Goal: Task Accomplishment & Management: Use online tool/utility

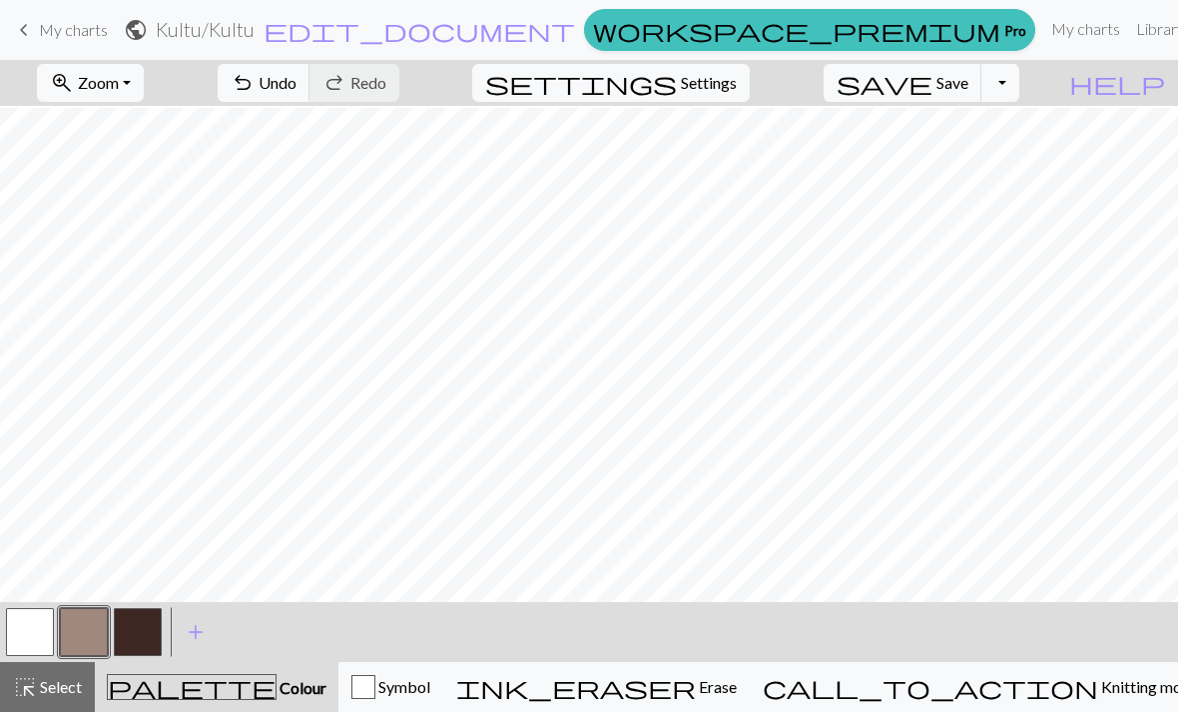
scroll to position [142, 0]
click at [255, 89] on span "undo" at bounding box center [243, 83] width 24 height 28
click at [142, 636] on button "button" at bounding box center [138, 632] width 48 height 48
click at [443, 668] on button "Symbol" at bounding box center [390, 687] width 105 height 50
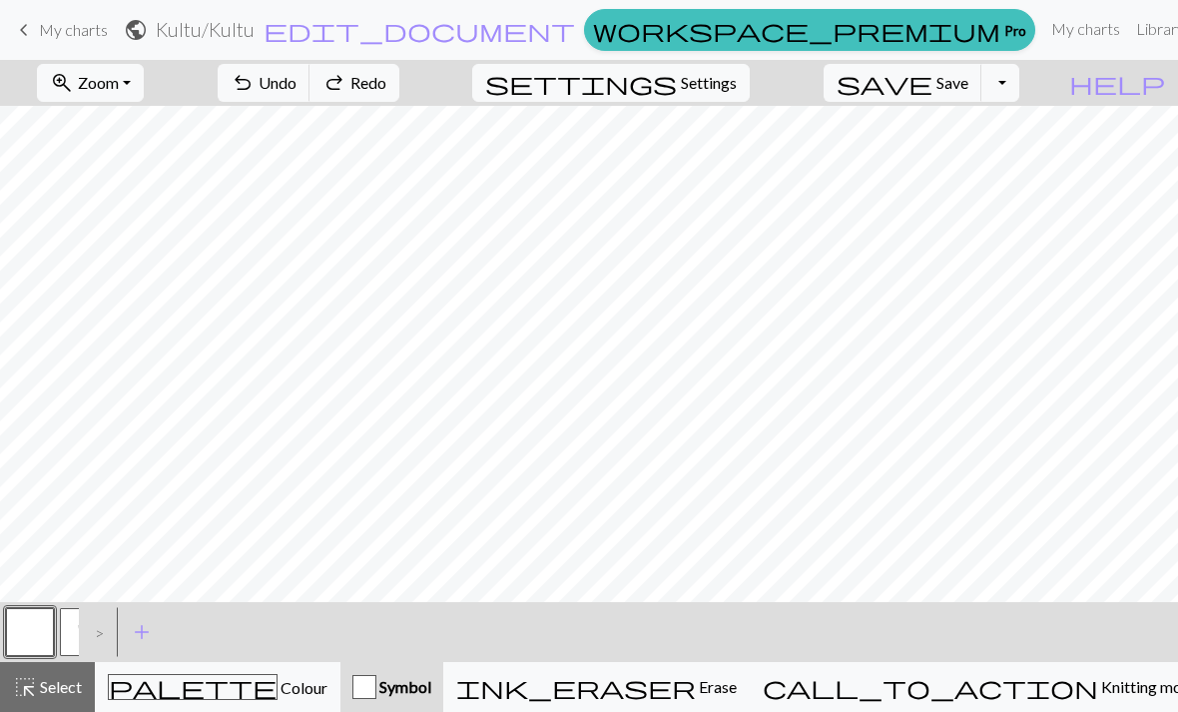
click at [69, 647] on button "U" at bounding box center [84, 632] width 48 height 48
click at [39, 626] on button "button" at bounding box center [30, 632] width 48 height 48
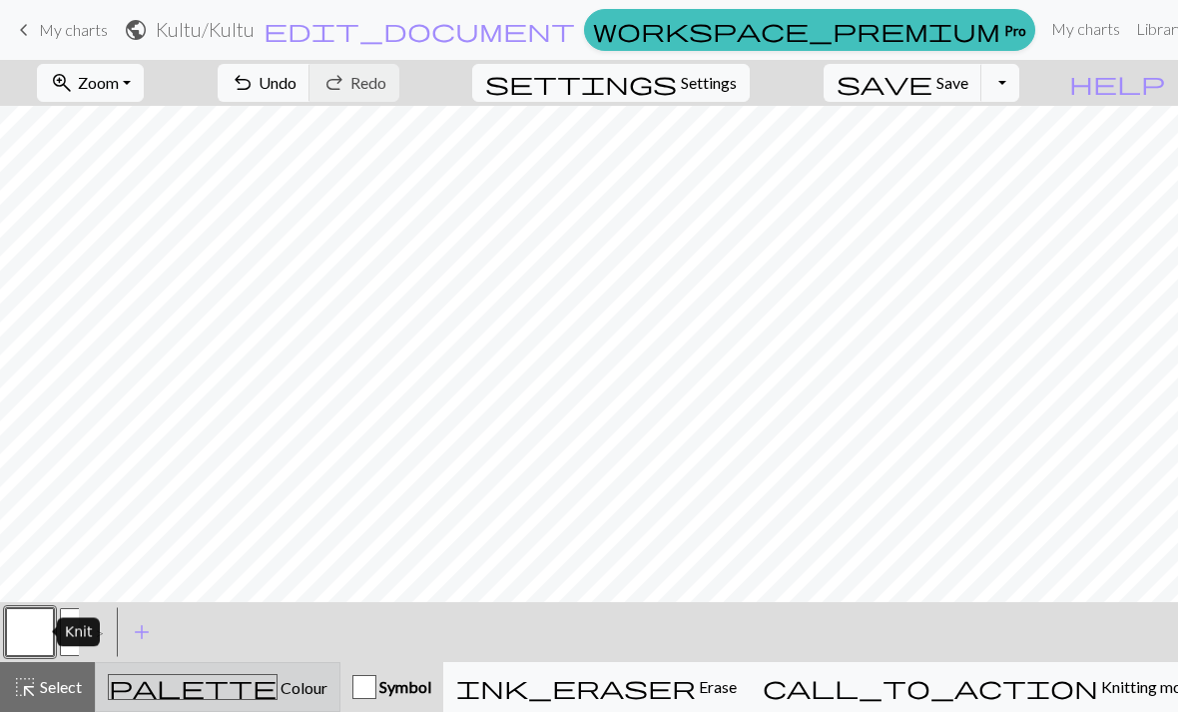
click at [277, 682] on span "Colour" at bounding box center [302, 687] width 50 height 19
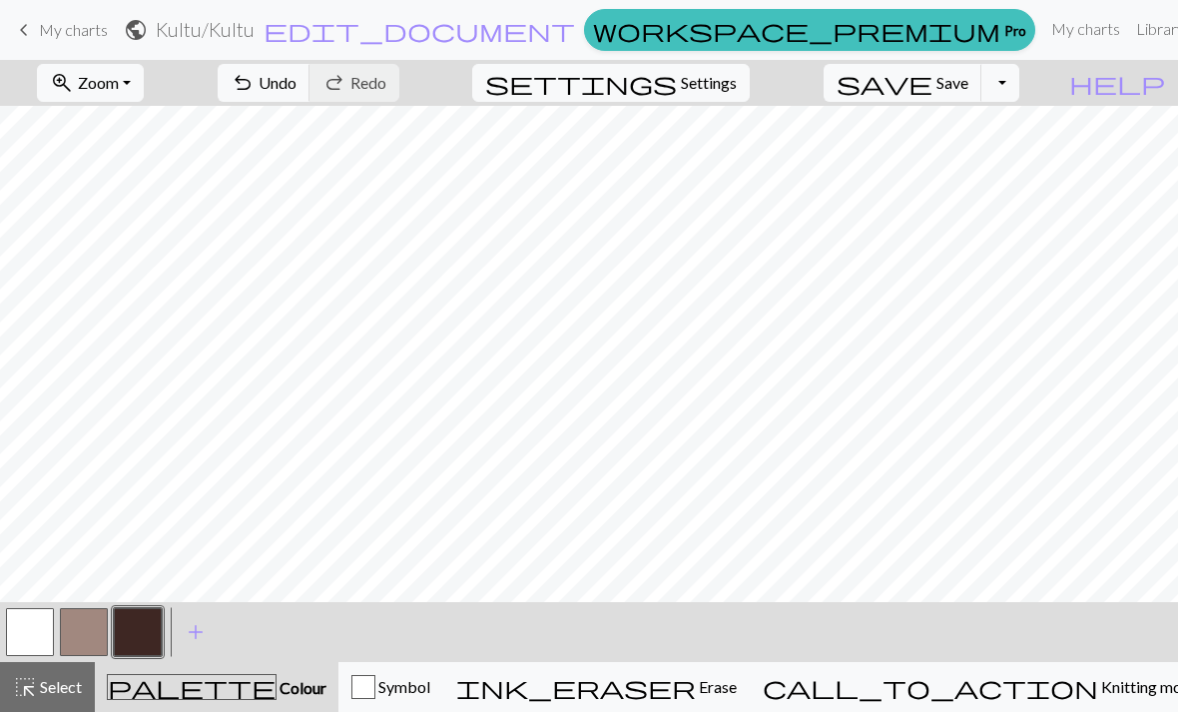
click at [8, 631] on button "button" at bounding box center [30, 632] width 48 height 48
click at [296, 89] on span "Undo" at bounding box center [277, 82] width 38 height 19
click at [296, 88] on span "Undo" at bounding box center [277, 82] width 38 height 19
click at [255, 79] on span "undo" at bounding box center [243, 83] width 24 height 28
click at [80, 636] on button "button" at bounding box center [84, 632] width 48 height 48
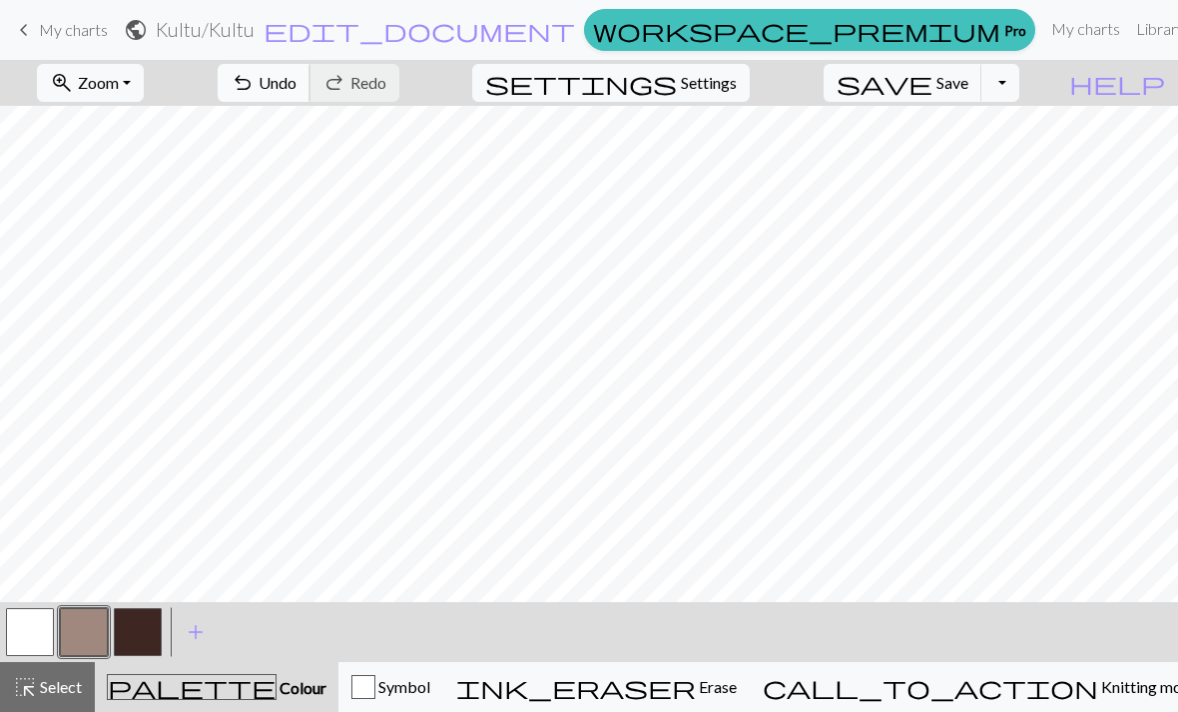
click at [310, 67] on button "undo Undo Undo" at bounding box center [264, 83] width 93 height 38
click at [310, 83] on button "undo Undo Undo" at bounding box center [264, 83] width 93 height 38
click at [310, 82] on button "undo Undo Undo" at bounding box center [264, 83] width 93 height 38
click at [296, 82] on span "Undo" at bounding box center [277, 82] width 38 height 19
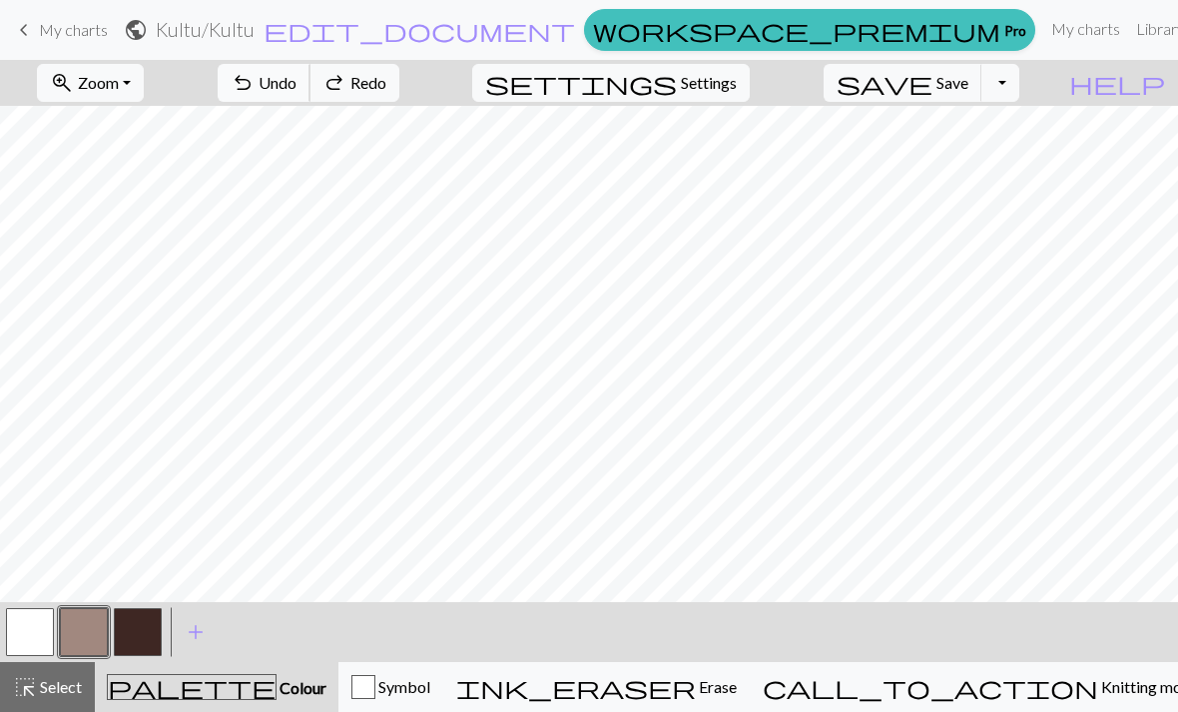
click at [296, 81] on span "Undo" at bounding box center [277, 82] width 38 height 19
click at [255, 78] on span "undo" at bounding box center [243, 83] width 24 height 28
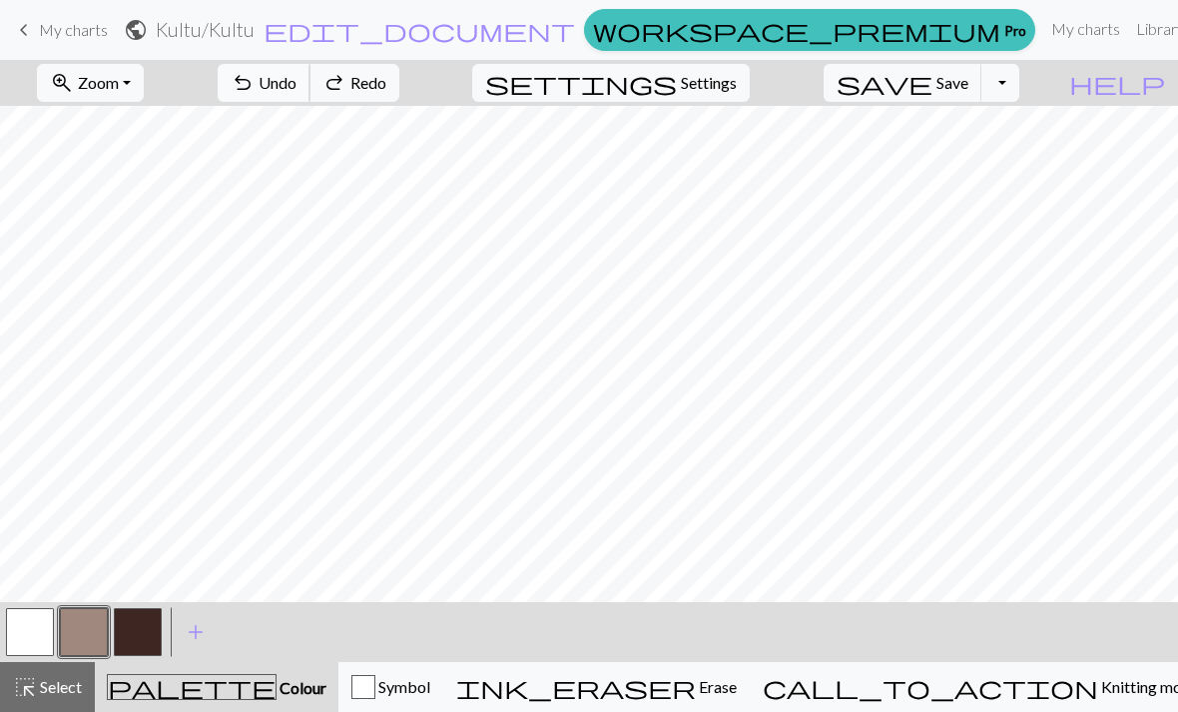
click at [255, 78] on span "undo" at bounding box center [243, 83] width 24 height 28
click at [255, 77] on span "undo" at bounding box center [243, 83] width 24 height 28
click at [255, 76] on span "undo" at bounding box center [243, 83] width 24 height 28
click at [255, 73] on span "undo" at bounding box center [243, 83] width 24 height 28
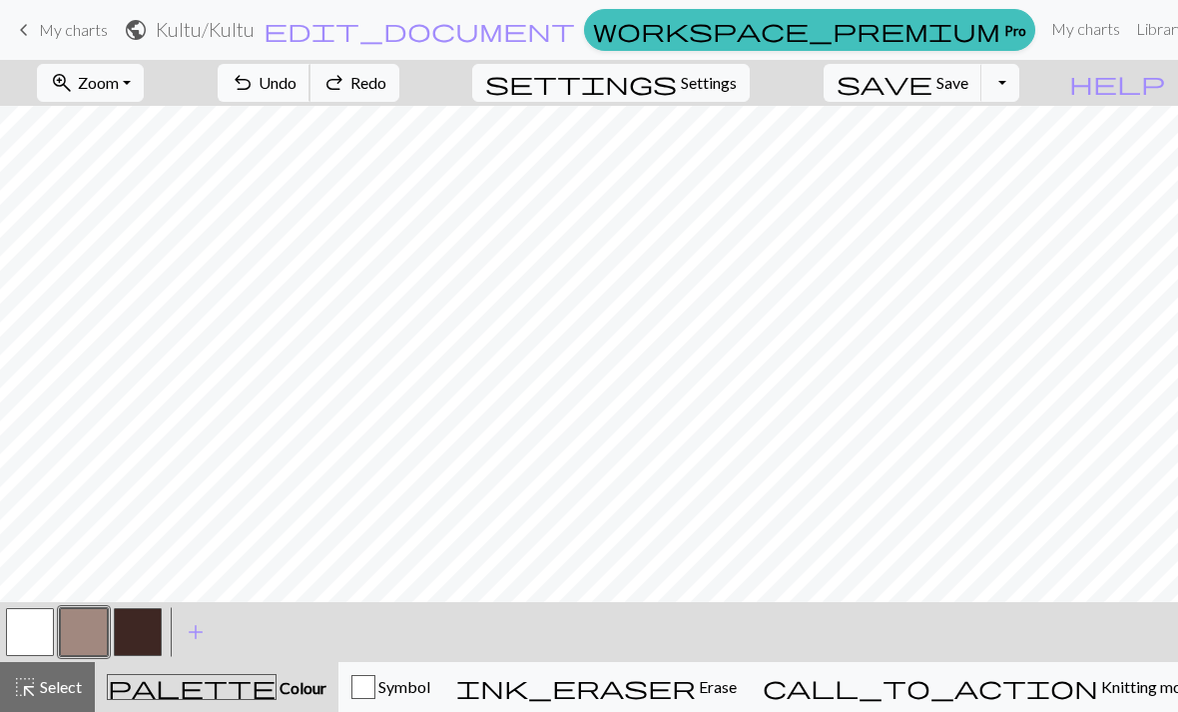
click at [255, 73] on span "undo" at bounding box center [243, 83] width 24 height 28
click at [255, 70] on span "undo" at bounding box center [243, 83] width 24 height 28
click at [255, 72] on span "undo" at bounding box center [243, 83] width 24 height 28
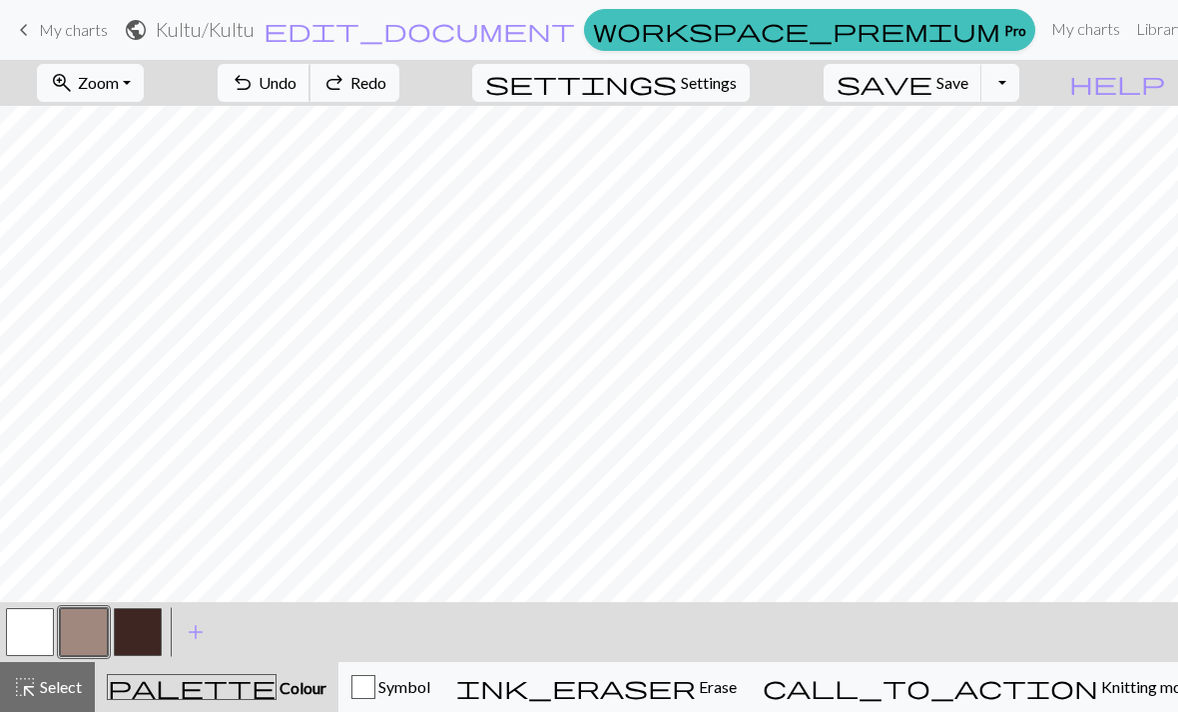
click at [255, 72] on span "undo" at bounding box center [243, 83] width 24 height 28
click at [255, 73] on span "undo" at bounding box center [243, 83] width 24 height 28
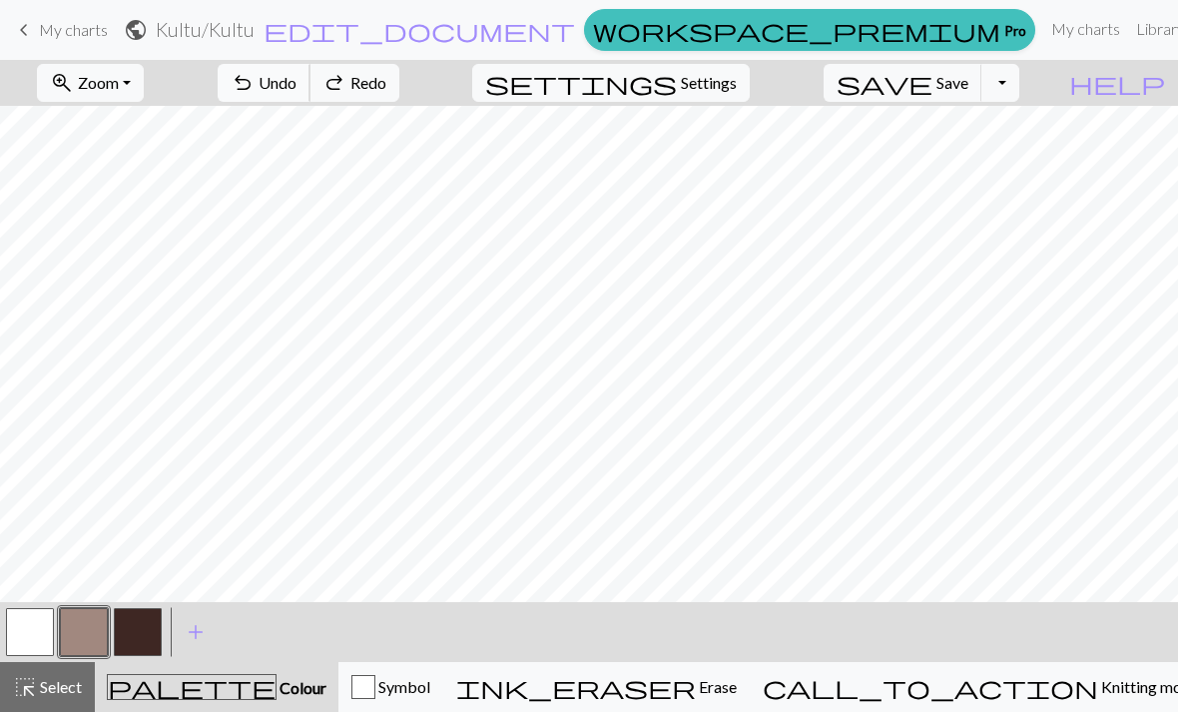
click at [255, 73] on span "undo" at bounding box center [243, 83] width 24 height 28
click at [29, 640] on button "button" at bounding box center [30, 632] width 48 height 48
click at [76, 629] on button "button" at bounding box center [84, 632] width 48 height 48
click at [26, 630] on button "button" at bounding box center [30, 632] width 48 height 48
click at [131, 617] on button "button" at bounding box center [138, 632] width 48 height 48
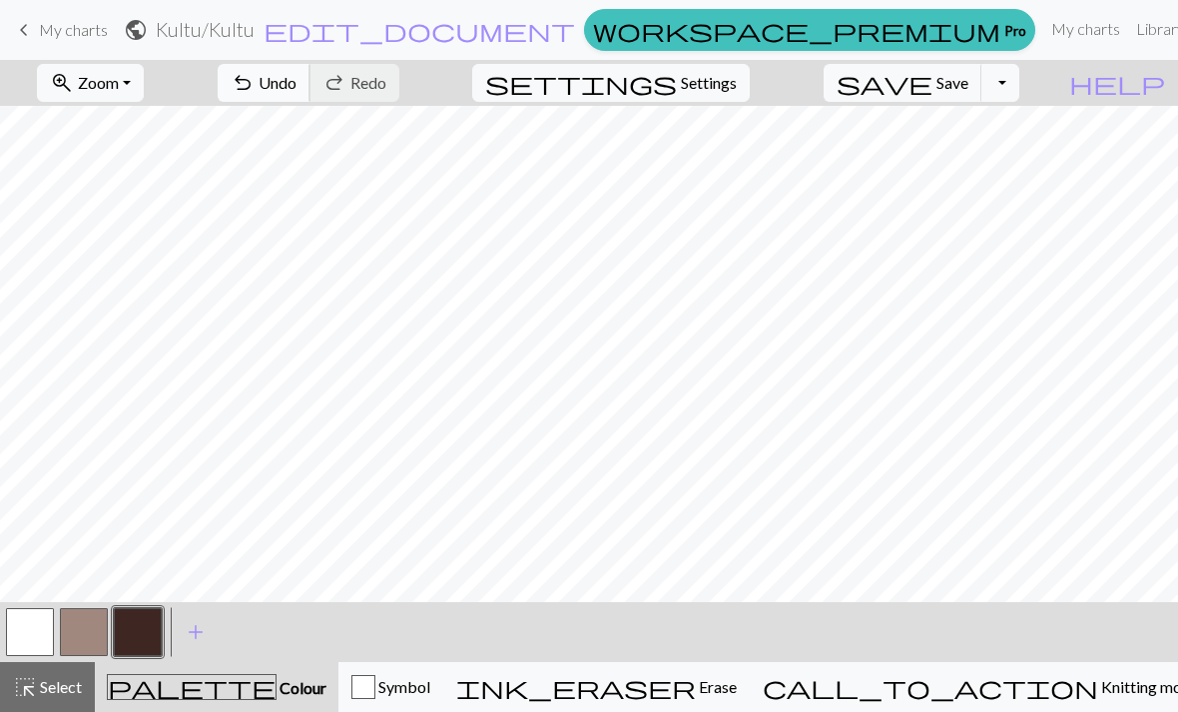
click at [310, 76] on button "undo Undo Undo" at bounding box center [264, 83] width 93 height 38
click at [8, 623] on button "button" at bounding box center [30, 632] width 48 height 48
click at [65, 619] on button "button" at bounding box center [84, 632] width 48 height 48
click at [154, 626] on button "button" at bounding box center [138, 632] width 48 height 48
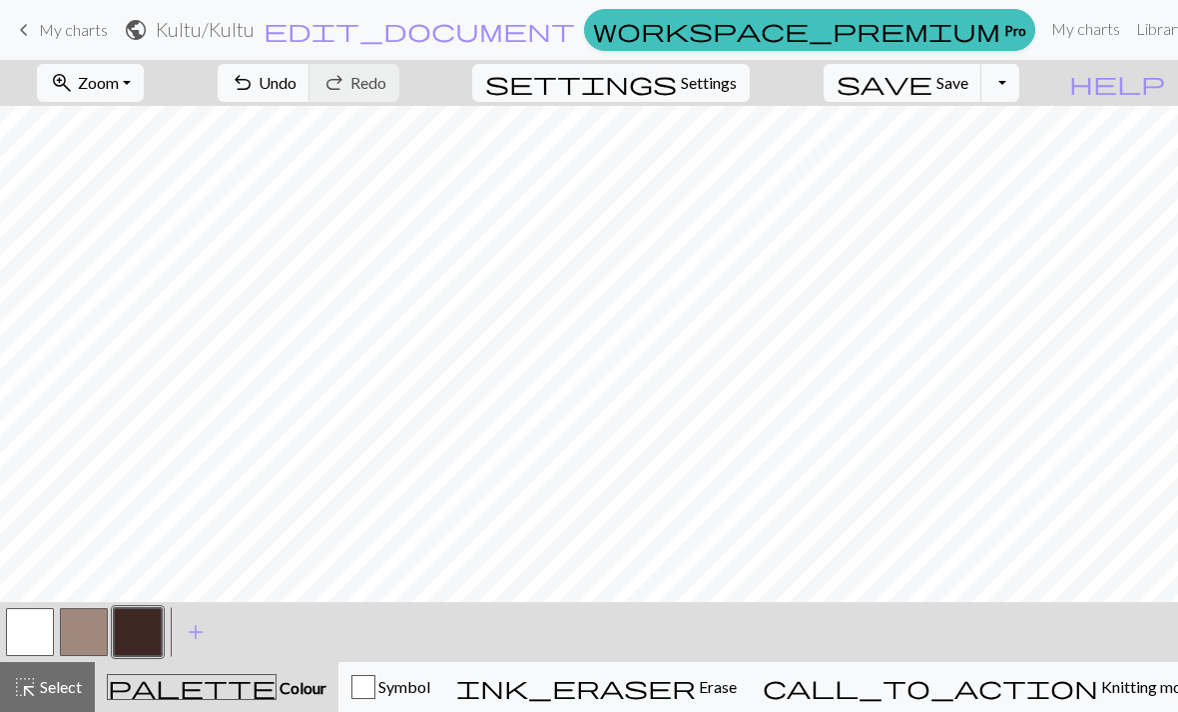
click at [159, 642] on button "button" at bounding box center [138, 632] width 48 height 48
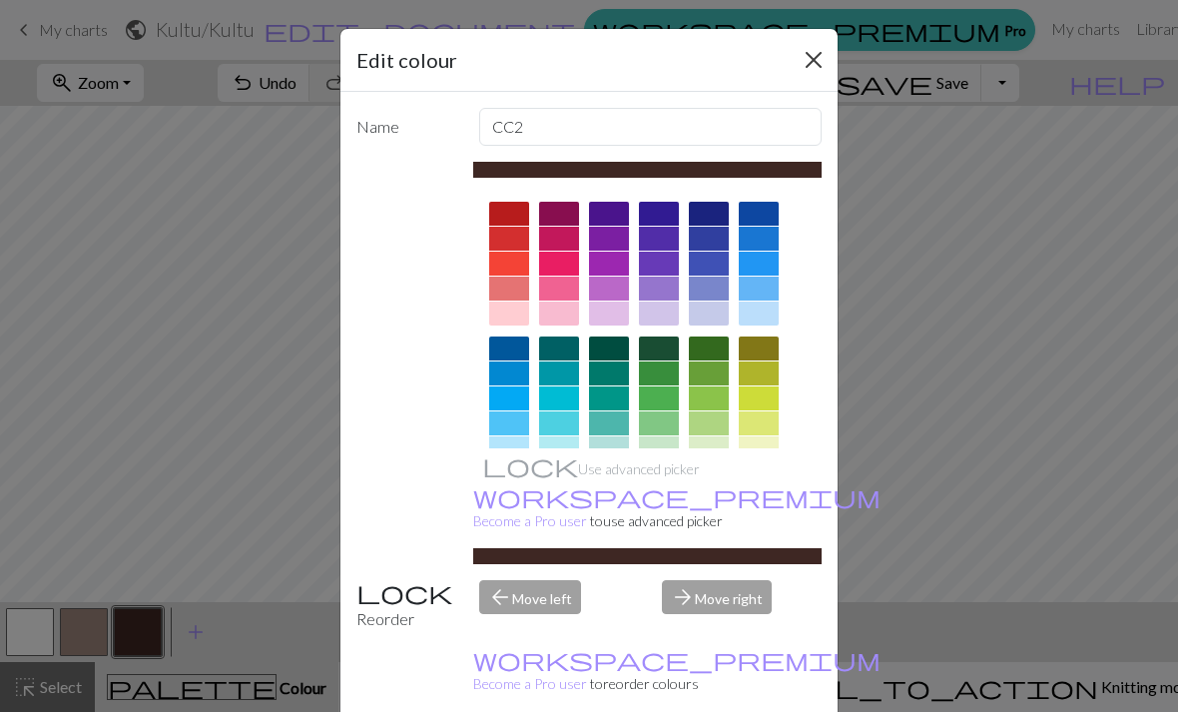
click at [810, 68] on button "Close" at bounding box center [813, 60] width 32 height 32
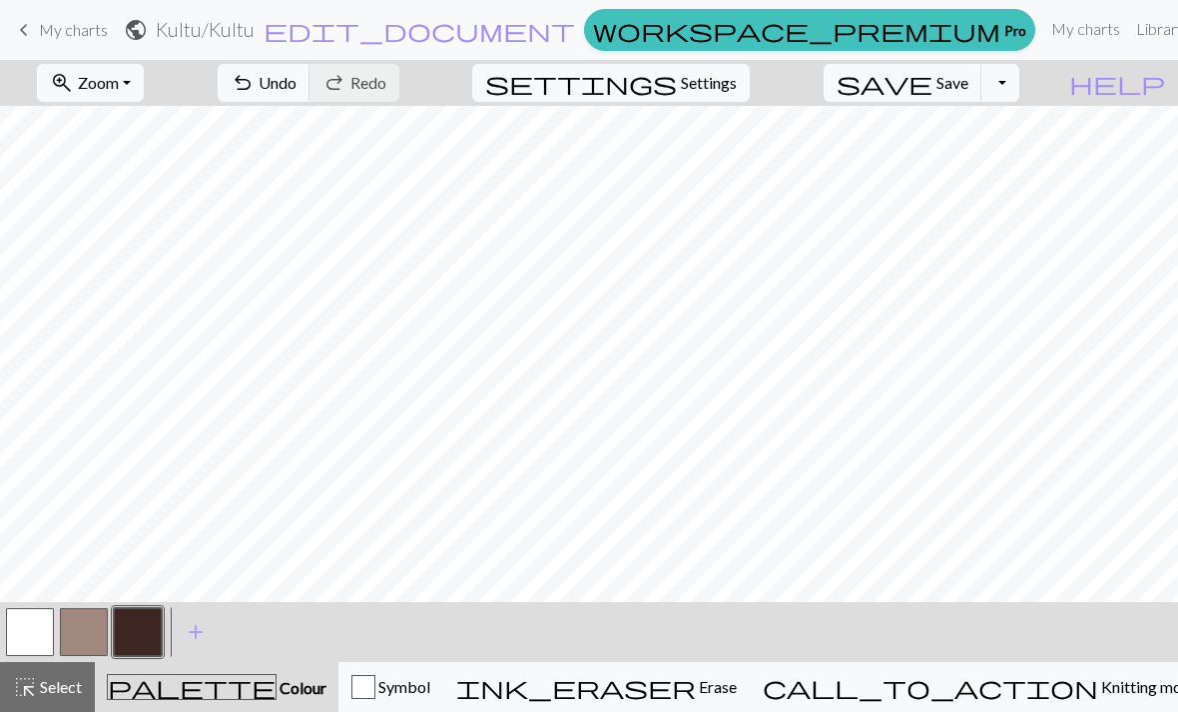
click at [81, 630] on button "button" at bounding box center [84, 632] width 48 height 48
click at [12, 618] on button "button" at bounding box center [30, 632] width 48 height 48
click at [255, 79] on span "undo" at bounding box center [243, 83] width 24 height 28
click at [72, 629] on button "button" at bounding box center [84, 632] width 48 height 48
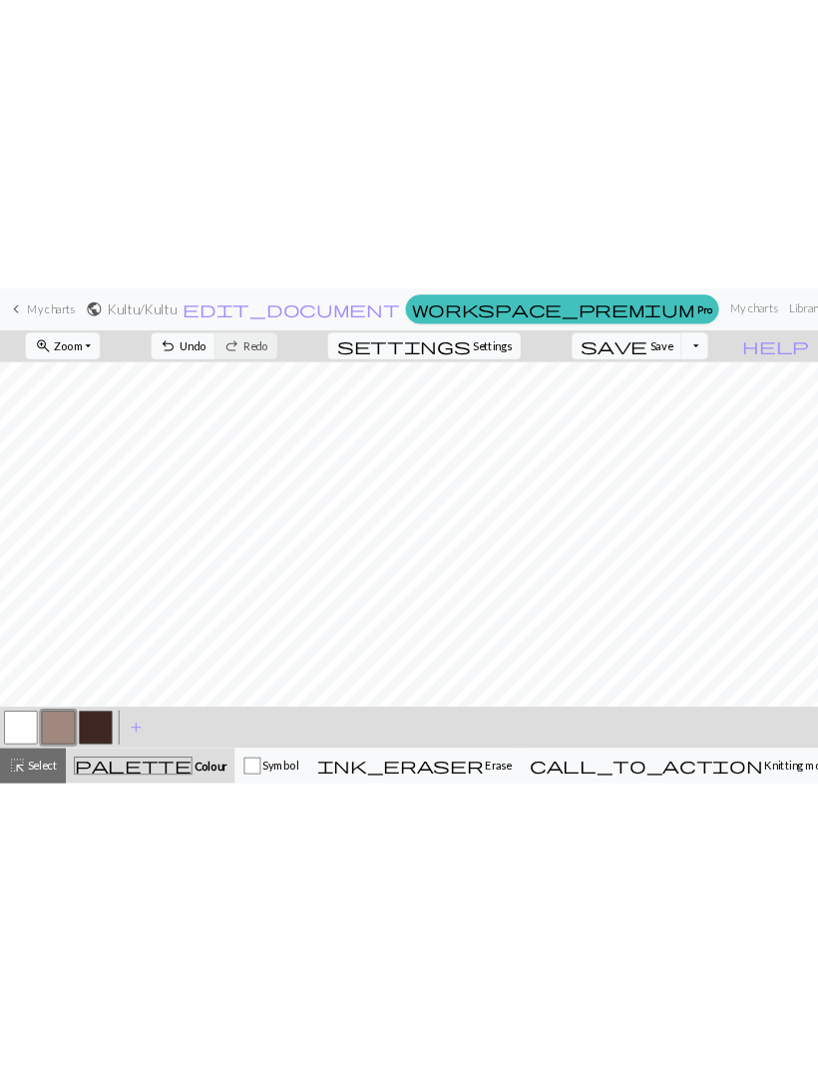
scroll to position [871, 0]
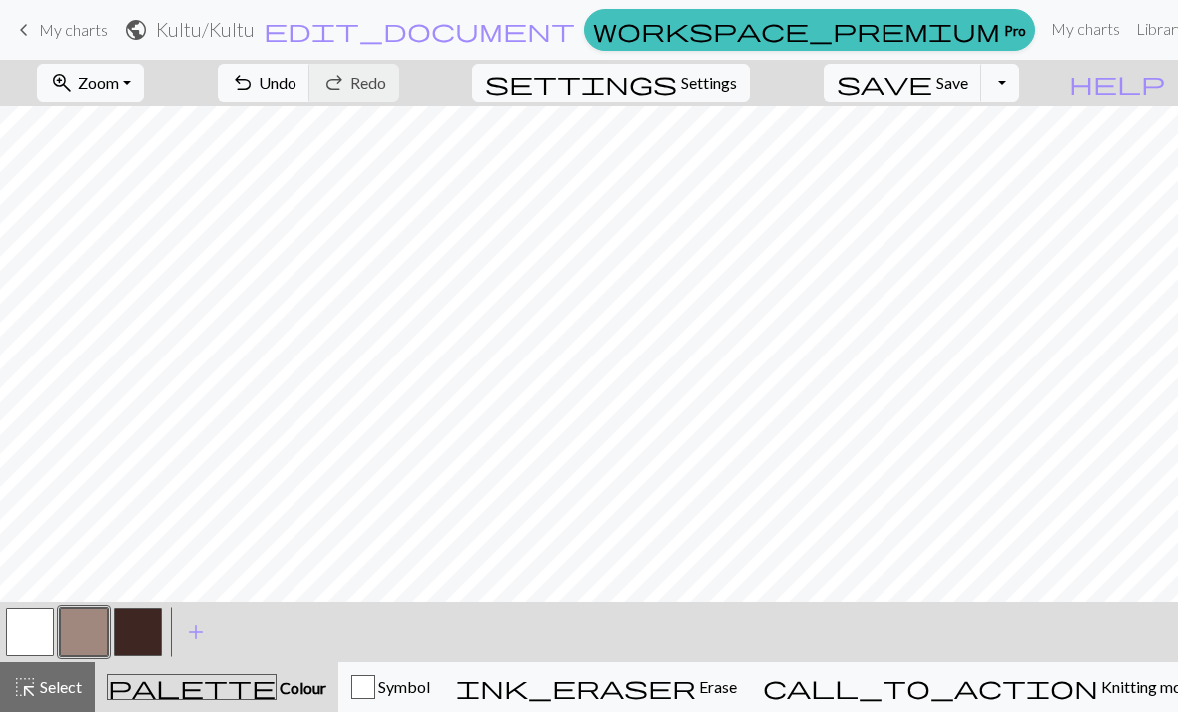
click at [32, 634] on button "button" at bounding box center [30, 632] width 48 height 48
click at [296, 83] on span "Undo" at bounding box center [277, 82] width 38 height 19
click at [135, 625] on button "button" at bounding box center [138, 632] width 48 height 48
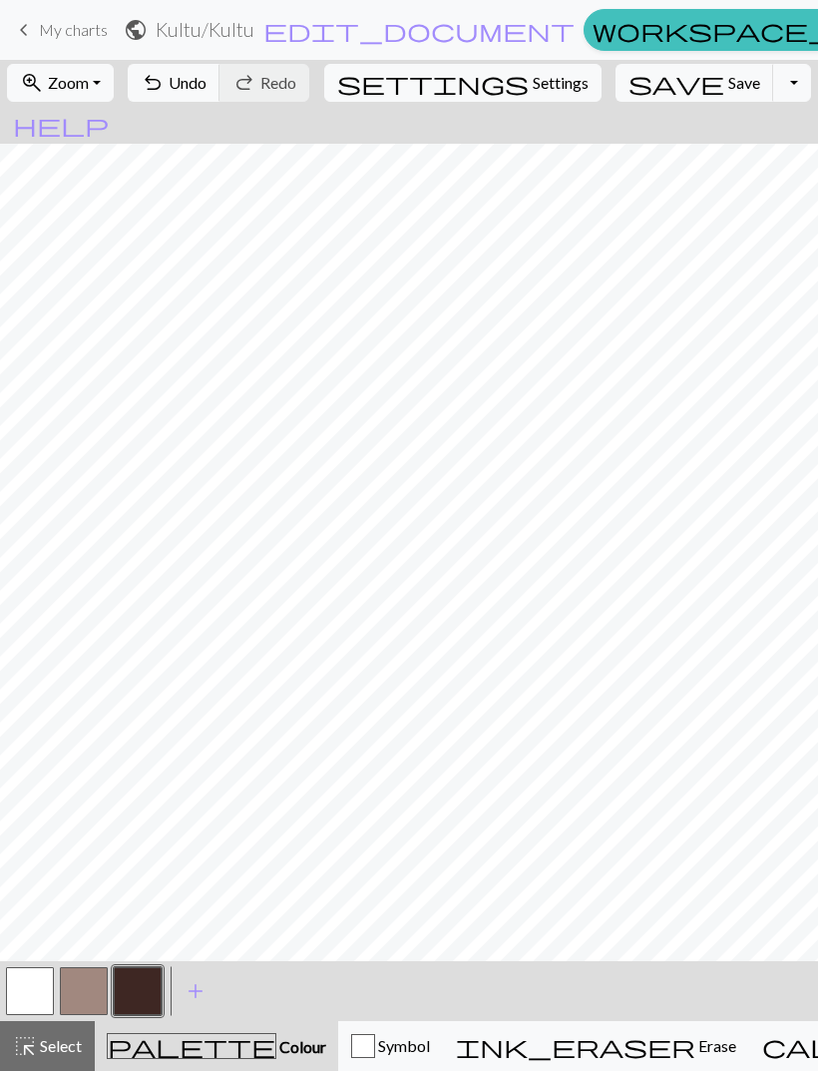
scroll to position [145, 0]
click at [729, 89] on span "Save" at bounding box center [745, 82] width 32 height 19
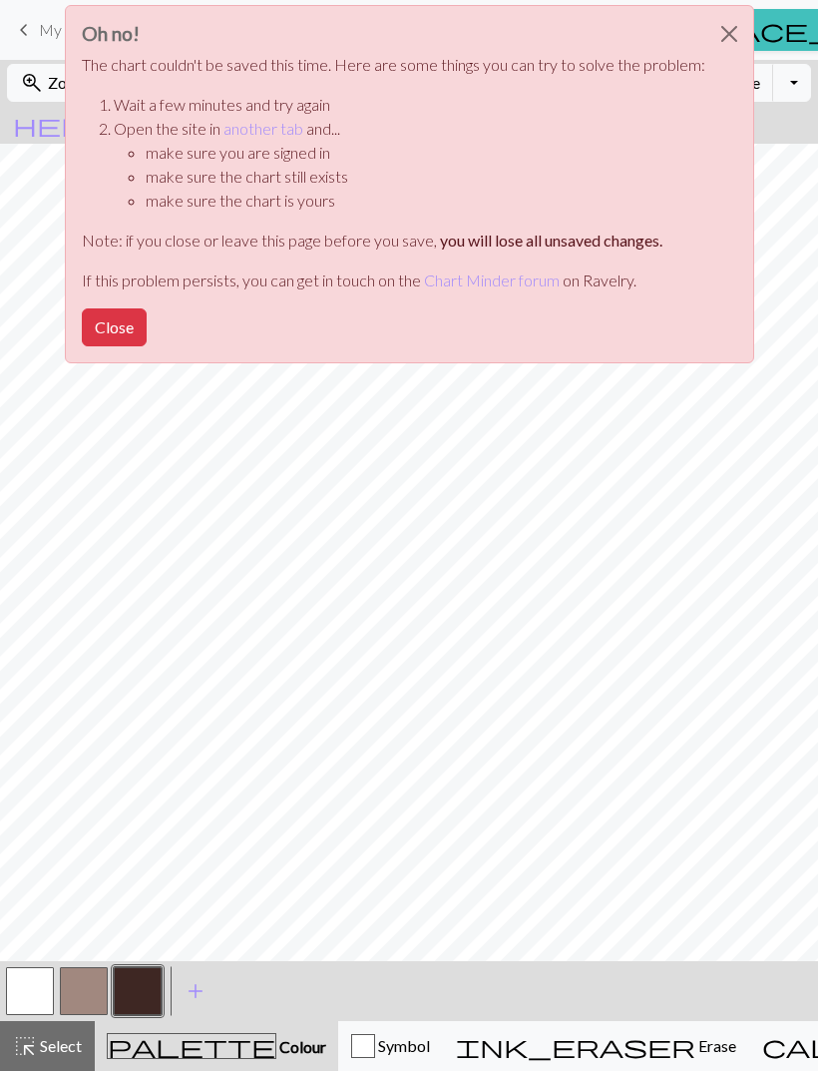
click at [714, 87] on div "Oh no! The chart couldn't be saved this time. Here are some things you can try …" at bounding box center [410, 184] width 690 height 358
click at [716, 27] on button "Close" at bounding box center [730, 34] width 48 height 56
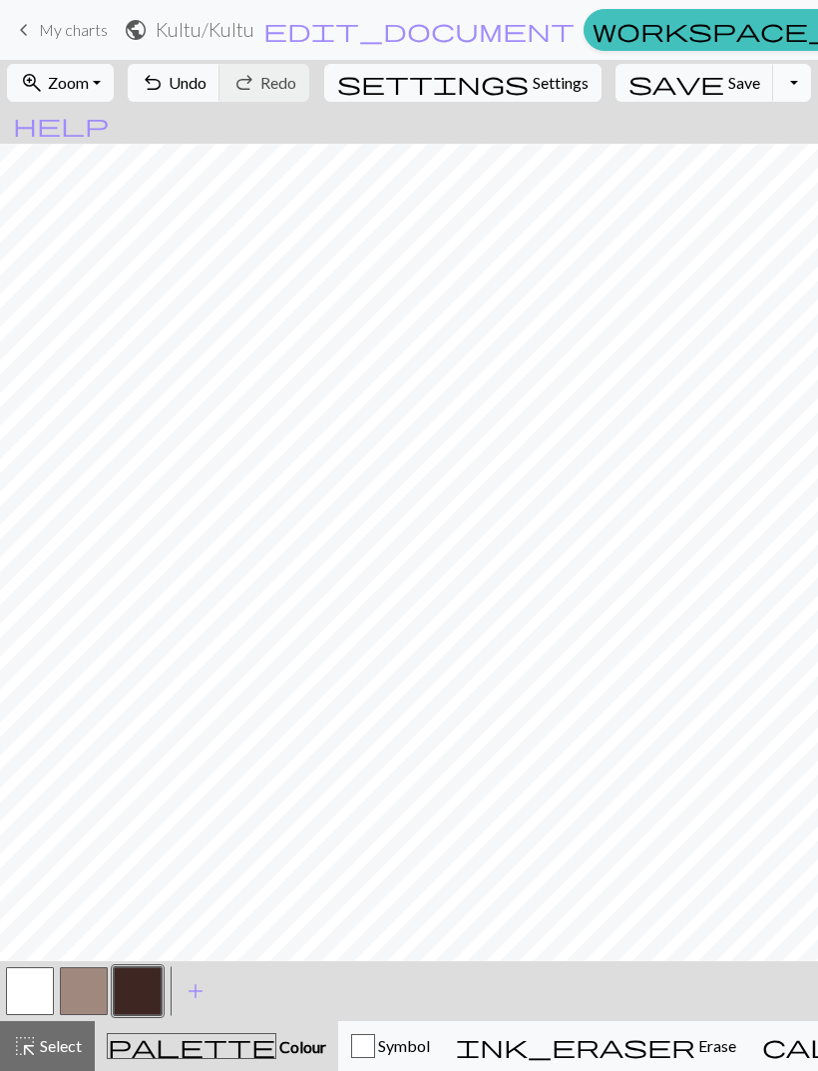
click at [773, 87] on button "Toggle Dropdown" at bounding box center [792, 83] width 38 height 38
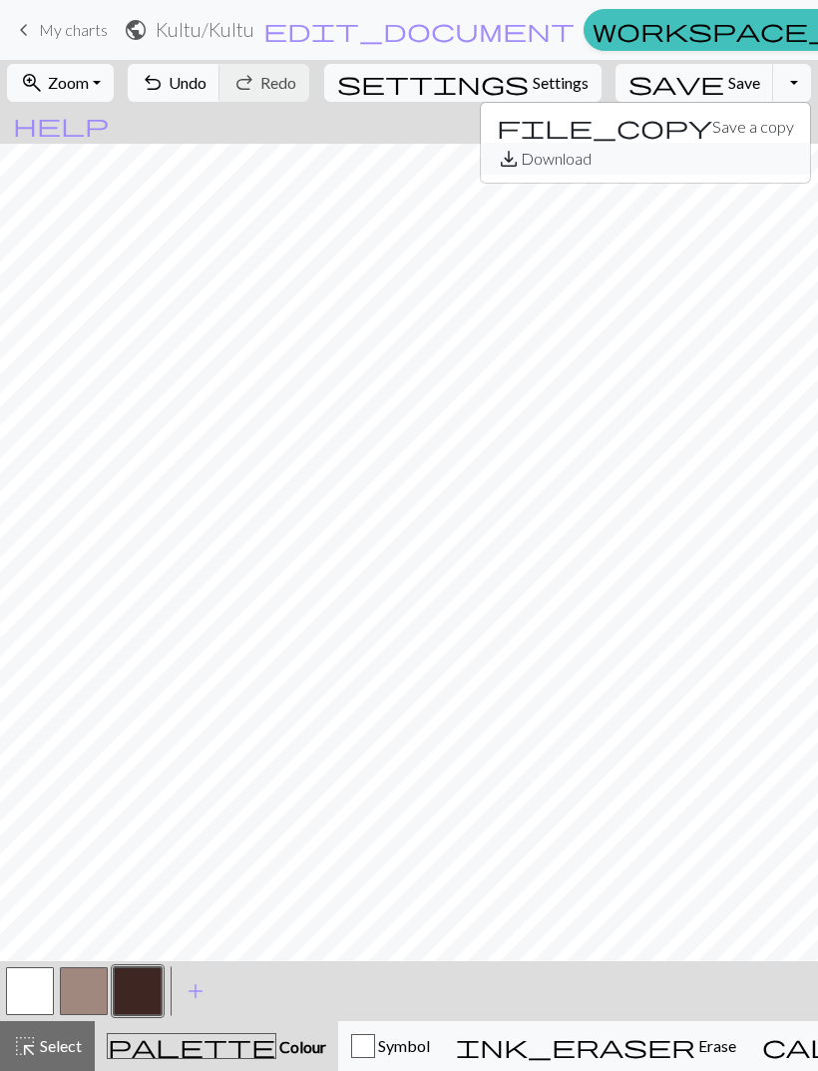
click at [671, 160] on button "save_alt Download" at bounding box center [645, 159] width 329 height 32
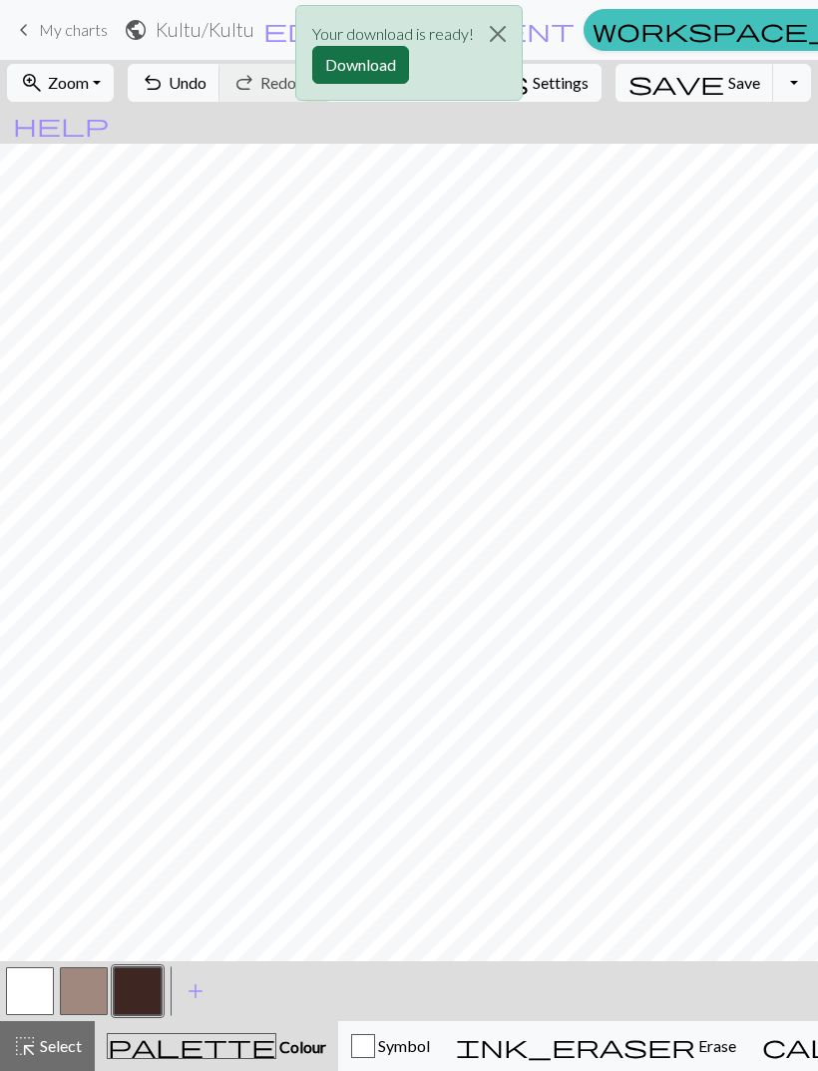
click at [369, 68] on button "Download" at bounding box center [360, 65] width 97 height 38
